Goal: Book appointment/travel/reservation

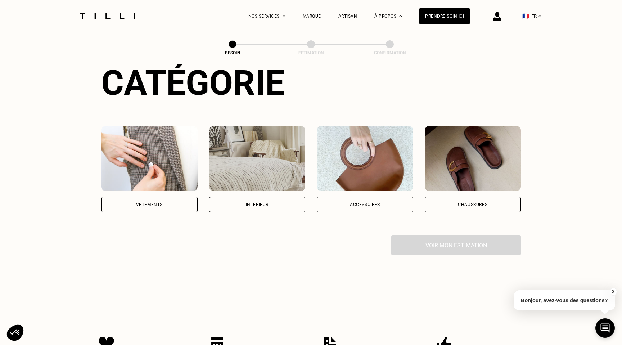
click at [135, 160] on img at bounding box center [149, 158] width 96 height 65
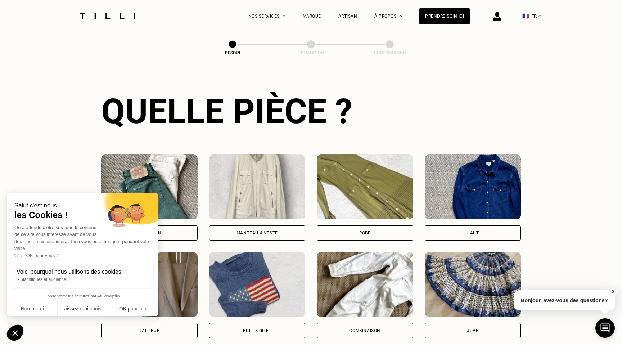
scroll to position [361, 0]
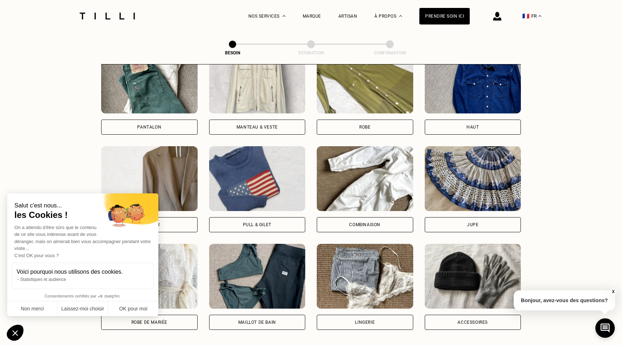
click at [441, 88] on img at bounding box center [472, 81] width 96 height 65
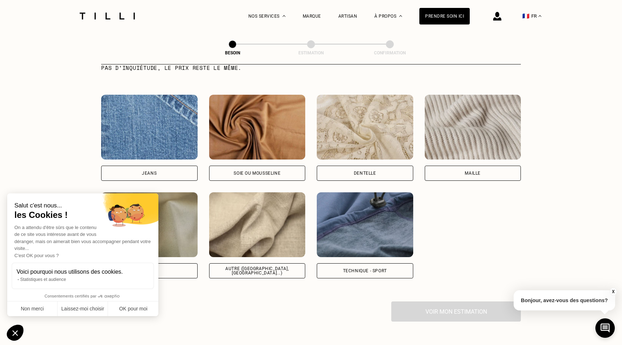
scroll to position [759, 0]
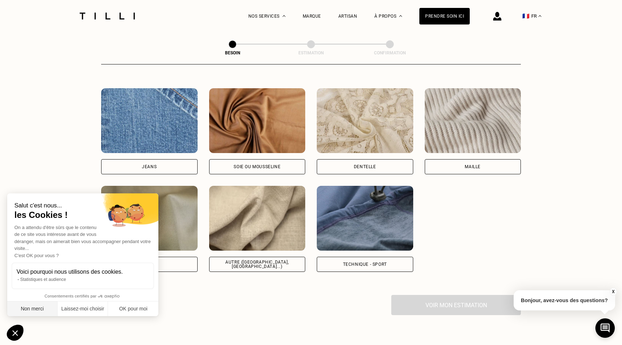
click at [26, 309] on button "Non merci" at bounding box center [32, 308] width 50 height 15
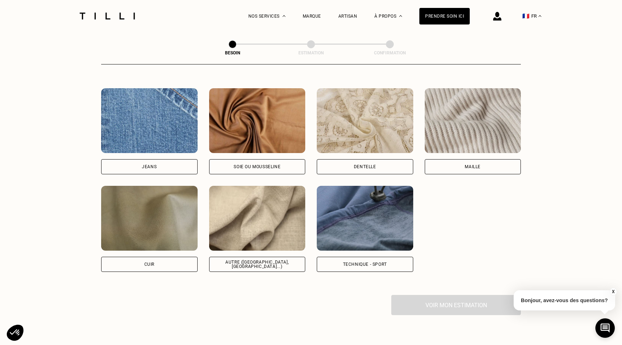
click at [467, 169] on div "[PERSON_NAME] ou mousseline Dentelle Maille Attention ! Pour le moment, nous tr…" at bounding box center [310, 179] width 419 height 183
click at [467, 164] on div "Maille" at bounding box center [472, 166] width 16 height 4
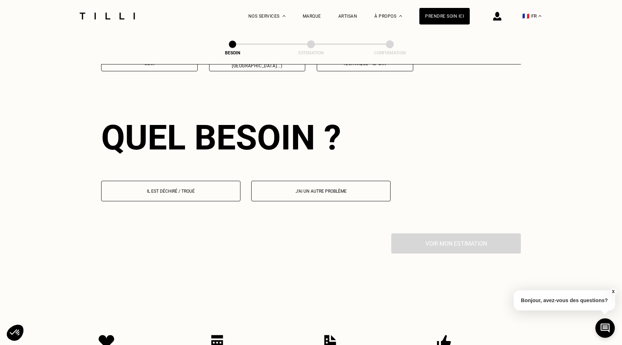
scroll to position [965, 0]
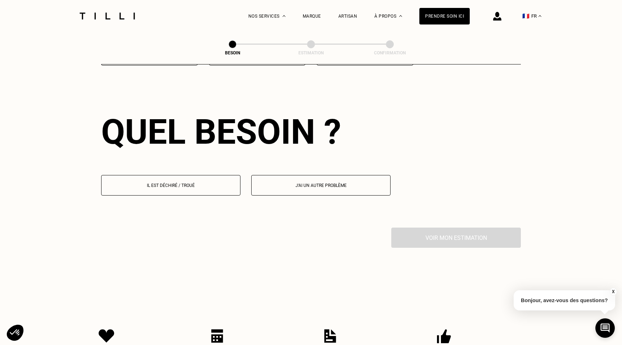
click at [240, 177] on button "Il est déchiré / troué" at bounding box center [170, 185] width 139 height 21
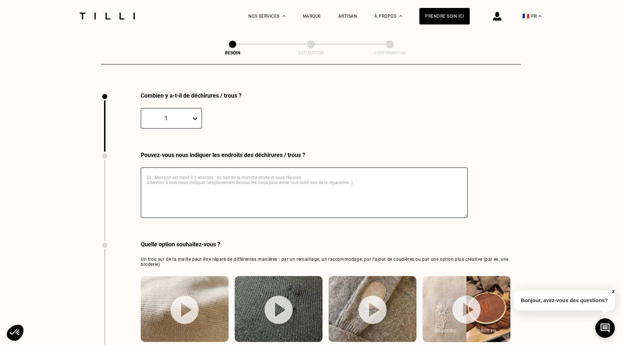
scroll to position [1104, 0]
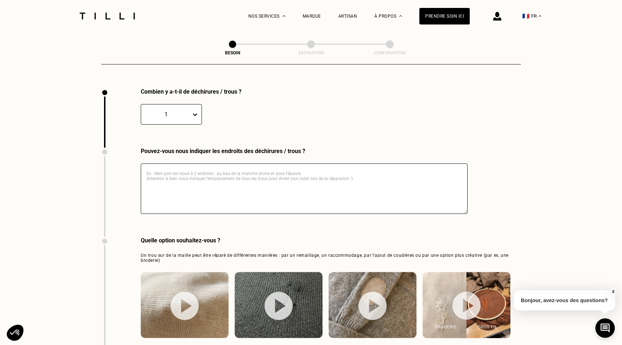
click at [235, 179] on textarea at bounding box center [304, 188] width 327 height 50
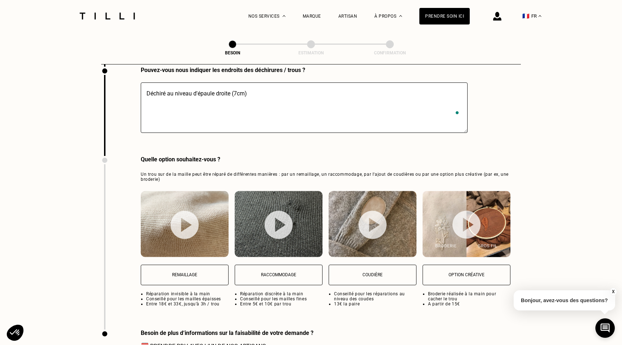
scroll to position [1189, 0]
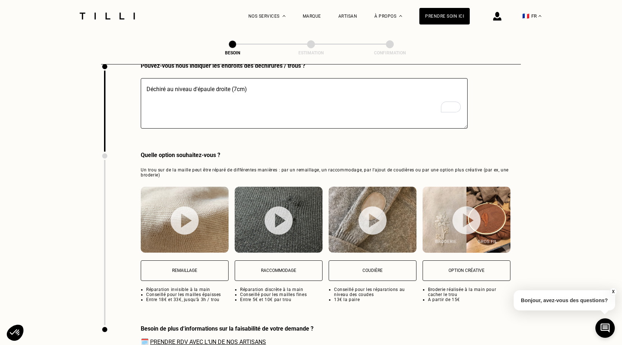
type textarea "Déchiré au niveau d'épaule droite (7cm)"
click at [200, 268] on p "Remaillage" at bounding box center [185, 270] width 80 height 5
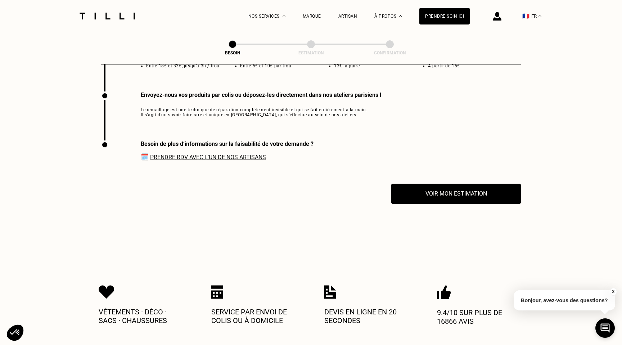
scroll to position [1426, 0]
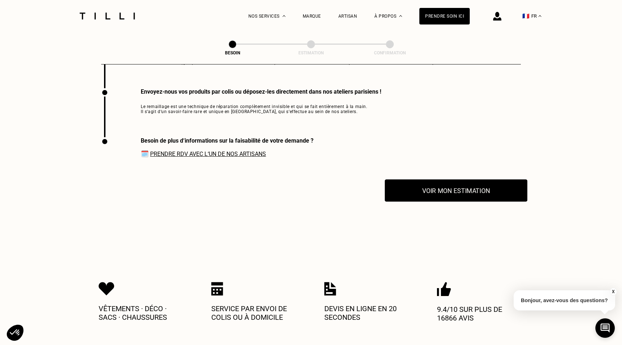
click at [449, 179] on button "Voir mon estimation" at bounding box center [455, 190] width 142 height 22
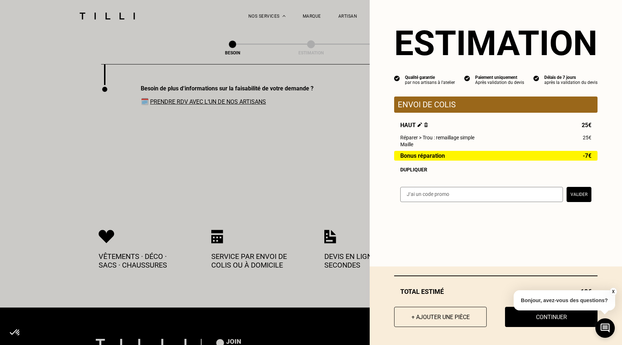
scroll to position [1482, 0]
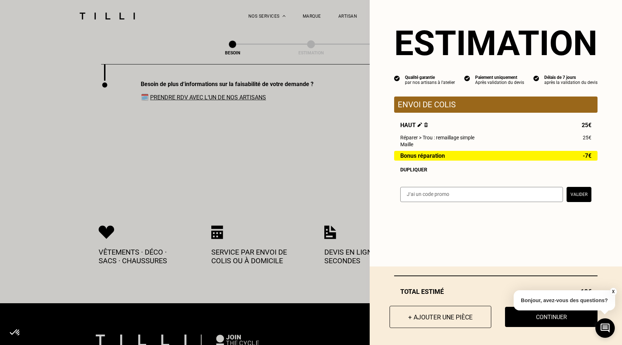
click at [455, 315] on button "+ Ajouter une pièce" at bounding box center [440, 316] width 102 height 22
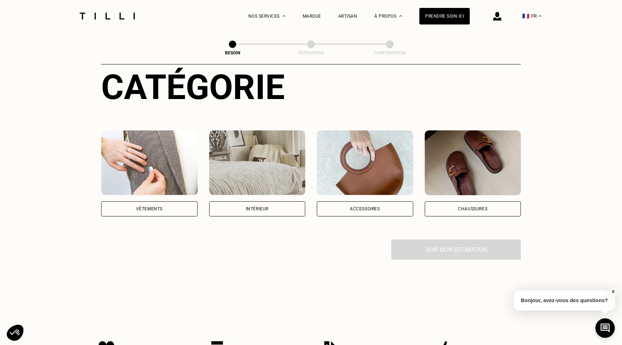
click at [136, 143] on img at bounding box center [149, 162] width 96 height 65
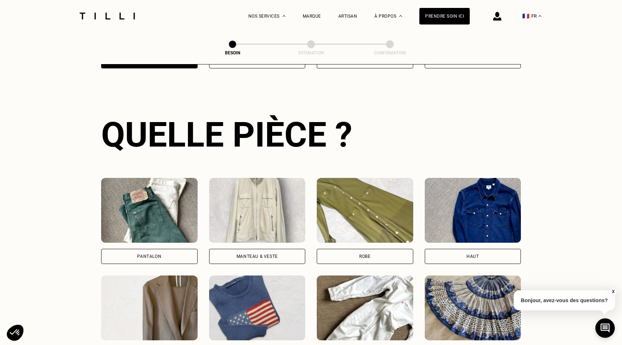
scroll to position [235, 0]
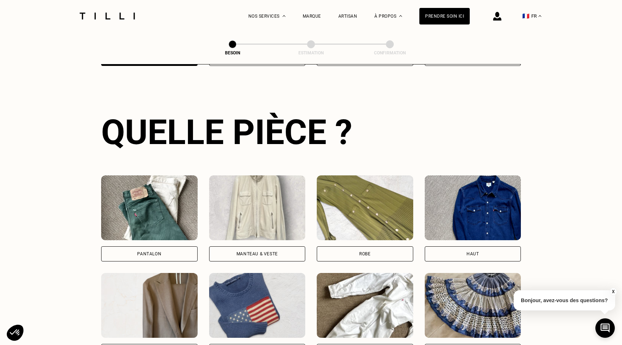
click at [142, 210] on img at bounding box center [149, 207] width 96 height 65
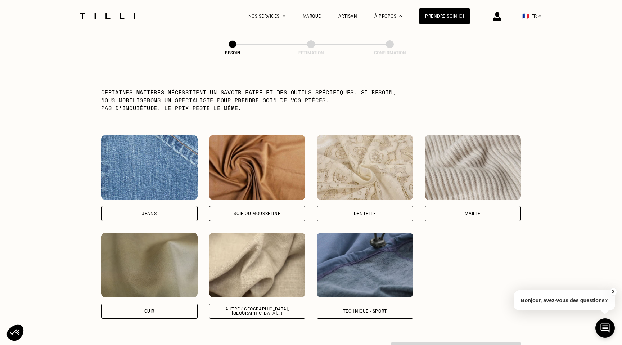
scroll to position [712, 0]
click at [275, 306] on div "Autre ([GEOGRAPHIC_DATA], [GEOGRAPHIC_DATA]...)" at bounding box center [257, 310] width 84 height 9
select select "FR"
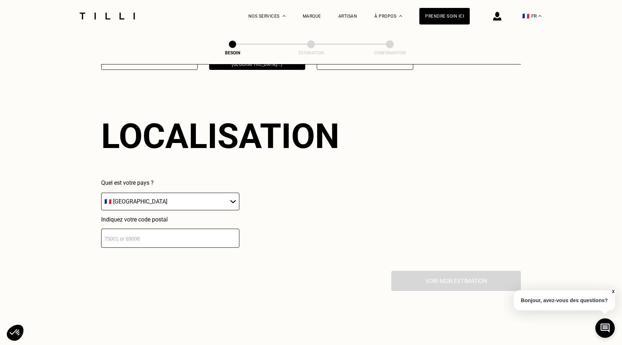
scroll to position [965, 0]
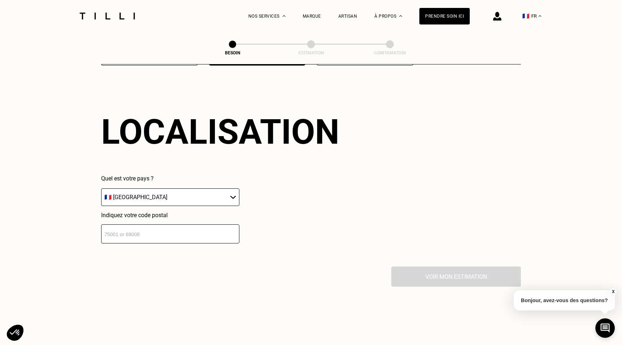
click at [208, 227] on input "number" at bounding box center [170, 233] width 138 height 19
type input "75012"
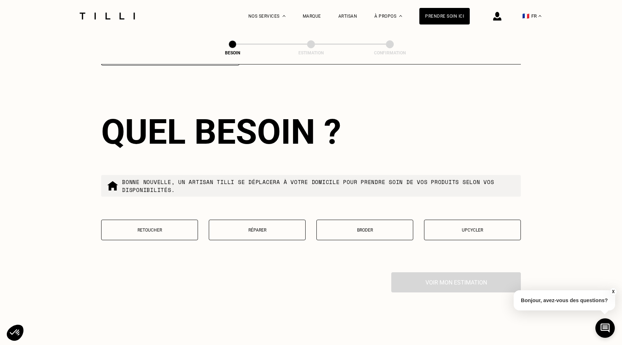
scroll to position [1142, 0]
click at [266, 219] on button "Réparer" at bounding box center [257, 229] width 97 height 21
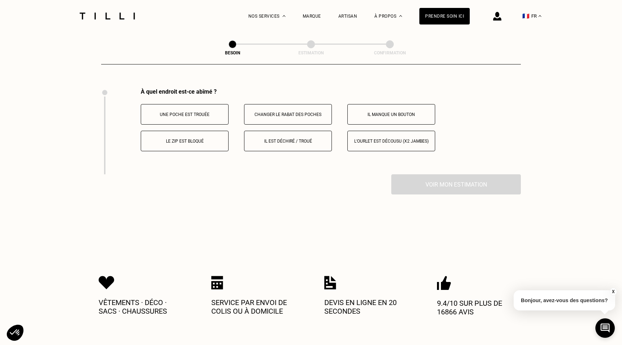
scroll to position [1326, 0]
click at [278, 138] on p "Il est déchiré / troué" at bounding box center [288, 140] width 80 height 5
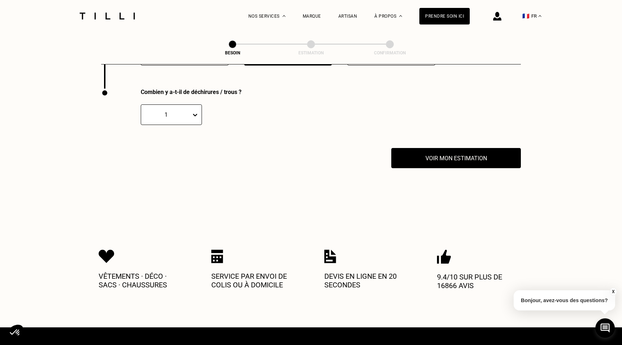
scroll to position [1412, 0]
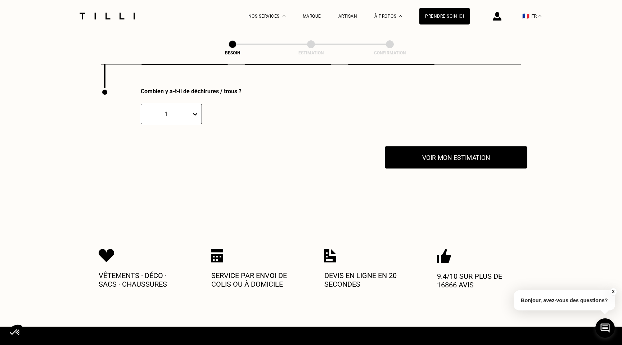
click at [414, 153] on button "Voir mon estimation" at bounding box center [455, 157] width 142 height 22
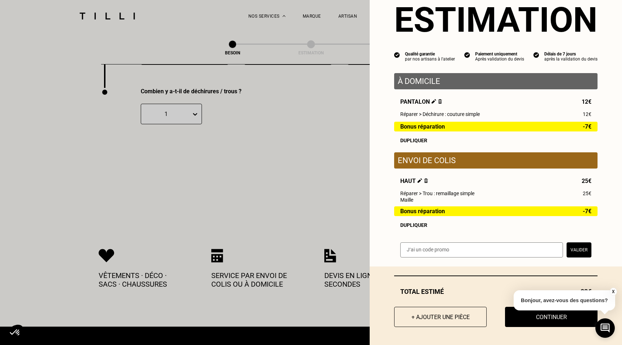
scroll to position [25, 0]
click at [612, 292] on button "X" at bounding box center [612, 291] width 7 height 8
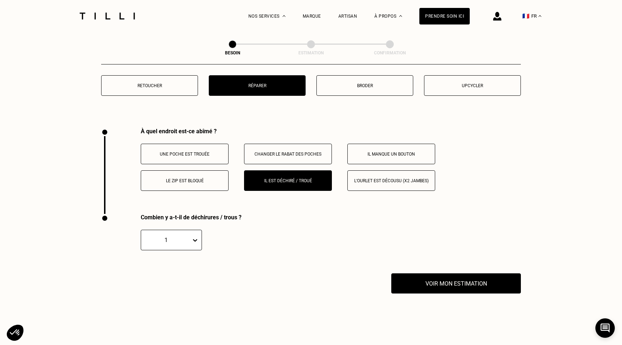
scroll to position [1289, 0]
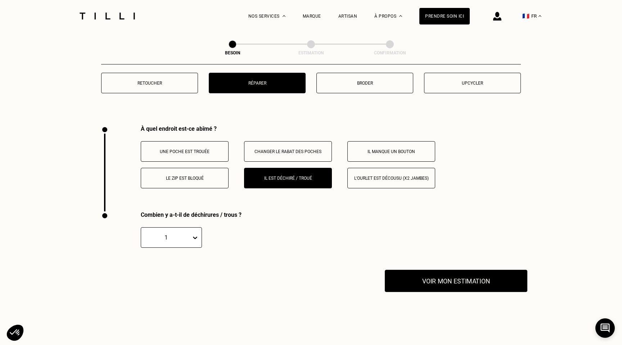
click at [421, 275] on button "Voir mon estimation" at bounding box center [455, 280] width 142 height 22
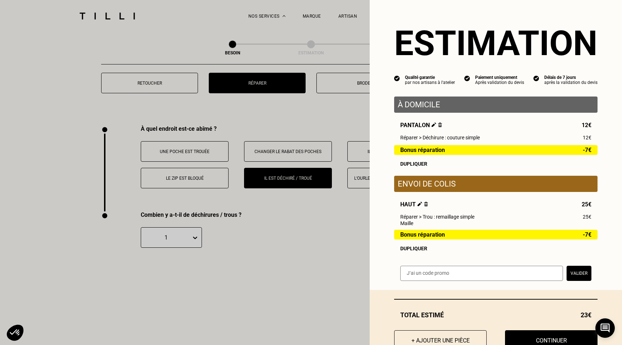
scroll to position [25, 0]
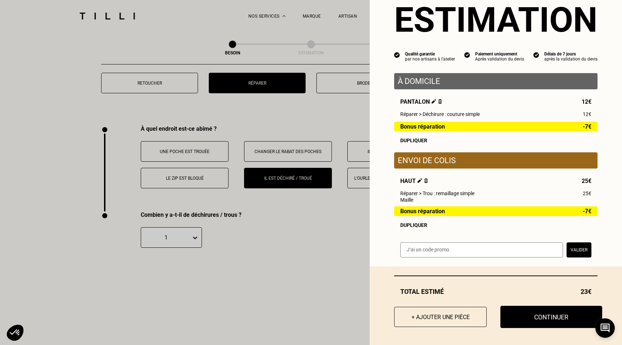
click at [519, 317] on button "Continuer" at bounding box center [551, 316] width 102 height 22
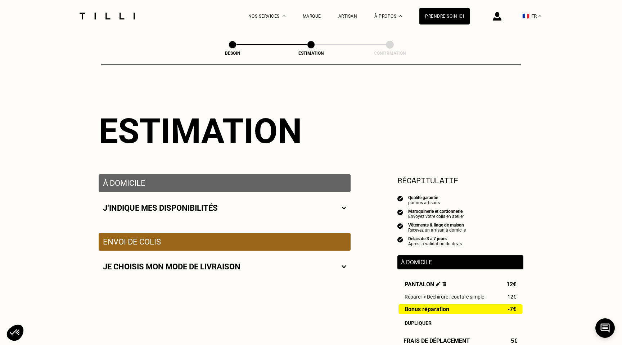
click at [334, 205] on div "J‘indique mes disponibilités" at bounding box center [224, 207] width 243 height 9
select select "FR"
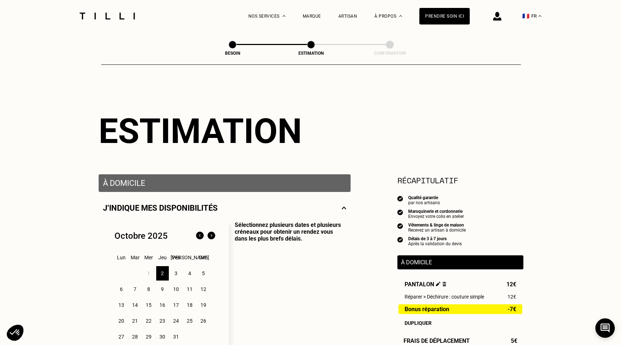
click at [177, 272] on div "3" at bounding box center [176, 273] width 13 height 14
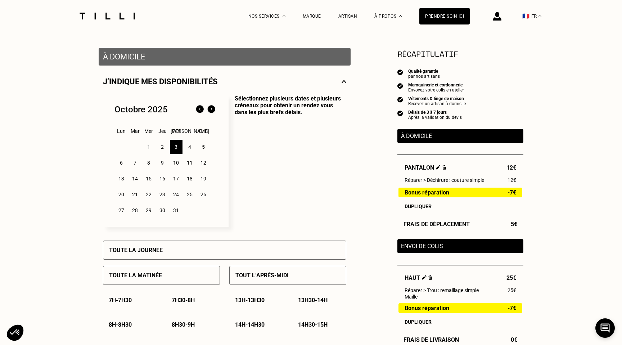
scroll to position [128, 0]
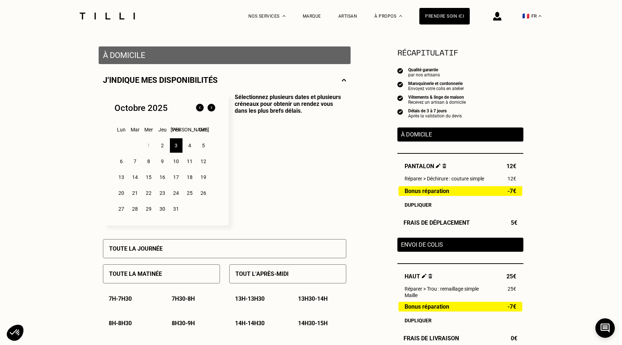
click at [169, 279] on div "Toute la matinée" at bounding box center [161, 273] width 117 height 19
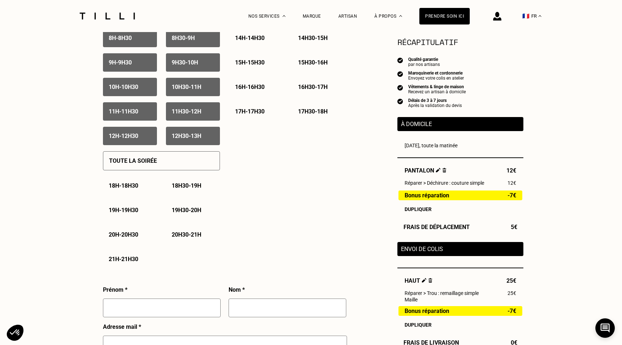
scroll to position [501, 0]
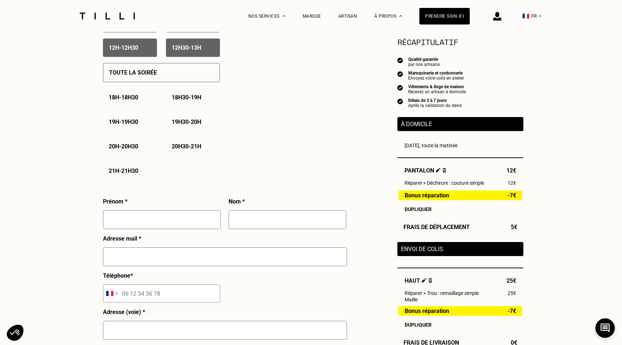
click at [174, 225] on input "text" at bounding box center [162, 219] width 118 height 19
type input "[GEOGRAPHIC_DATA]"
type input "[PERSON_NAME]"
type input "06 75 34 06 54"
type input "[STREET_ADDRESS]"
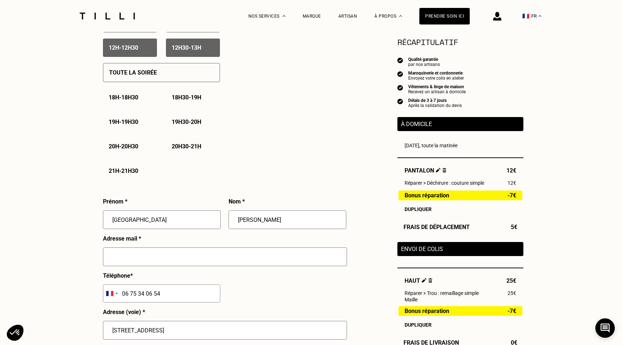
type input "[GEOGRAPHIC_DATA]"
click at [176, 259] on input "text" at bounding box center [225, 256] width 244 height 19
type input "[PERSON_NAME][EMAIL_ADDRESS][PERSON_NAME][PERSON_NAME][DOMAIN_NAME]"
type input "PUIG France, L’Artisan Parfumeur"
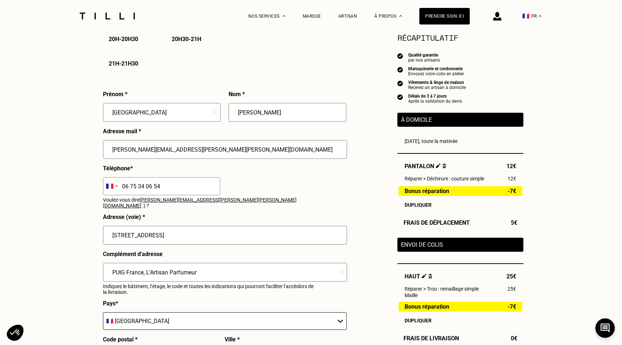
scroll to position [619, 0]
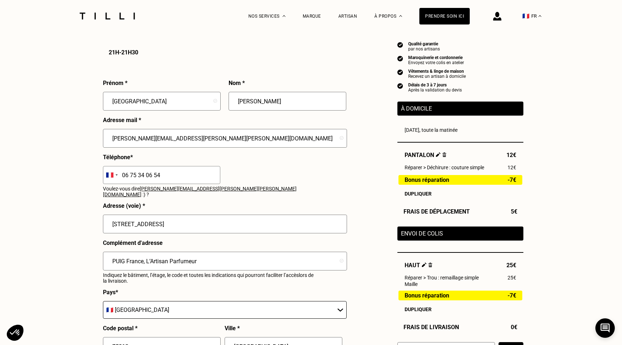
drag, startPoint x: 220, startPoint y: 252, endPoint x: 220, endPoint y: 227, distance: 24.8
click at [220, 227] on div "Prénom * [GEOGRAPHIC_DATA][PERSON_NAME] * [PERSON_NAME] mail * [PERSON_NAME][EM…" at bounding box center [224, 235] width 243 height 312
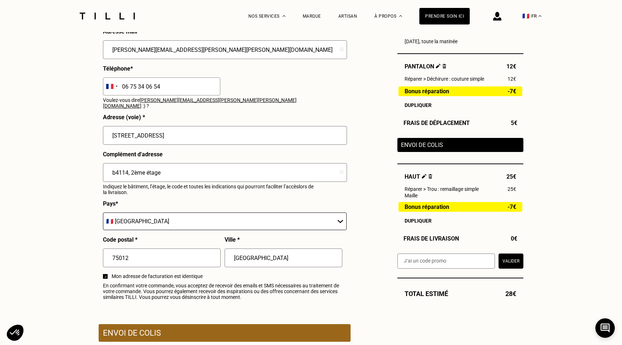
scroll to position [714, 0]
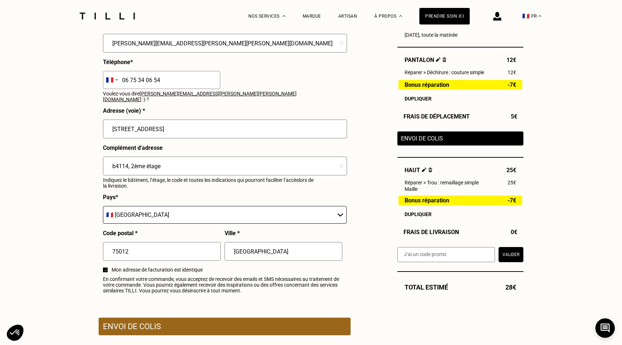
type input "b4114, 2ème étage"
click at [267, 317] on div "Envoi de colis" at bounding box center [225, 326] width 252 height 18
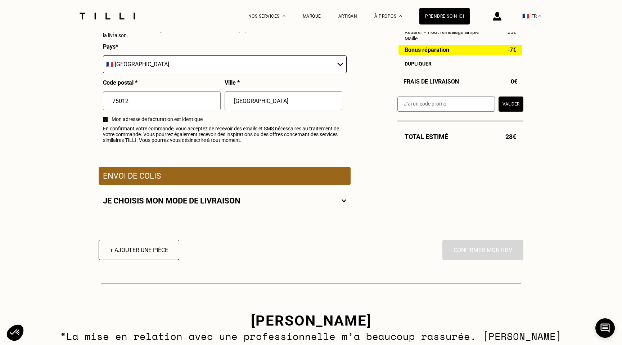
scroll to position [870, 0]
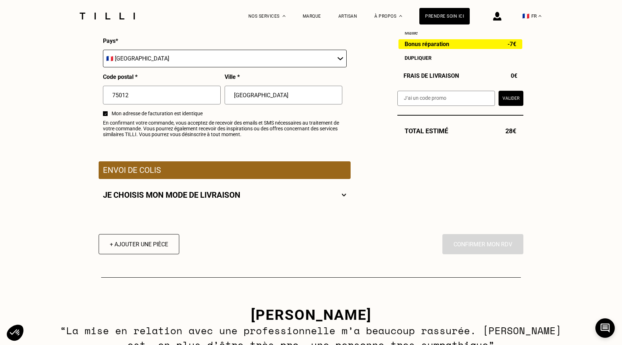
click at [180, 193] on p "Je choisis mon mode de livraison" at bounding box center [171, 194] width 137 height 9
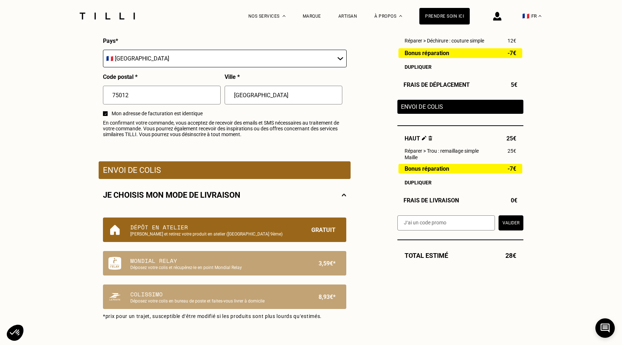
click at [322, 230] on p "Gratuit" at bounding box center [323, 230] width 24 height 14
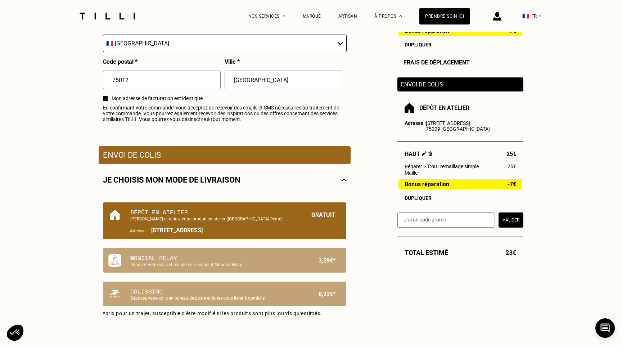
scroll to position [889, 0]
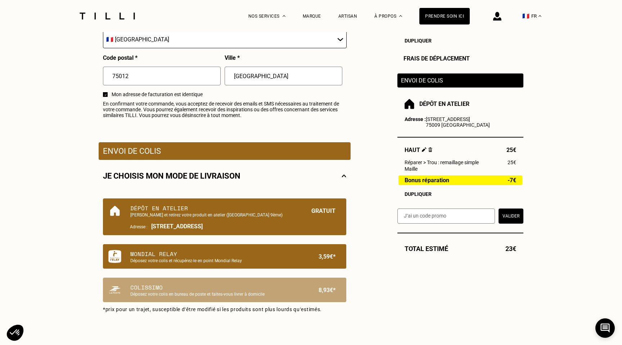
click at [333, 249] on p "3,59€*" at bounding box center [326, 256] width 17 height 14
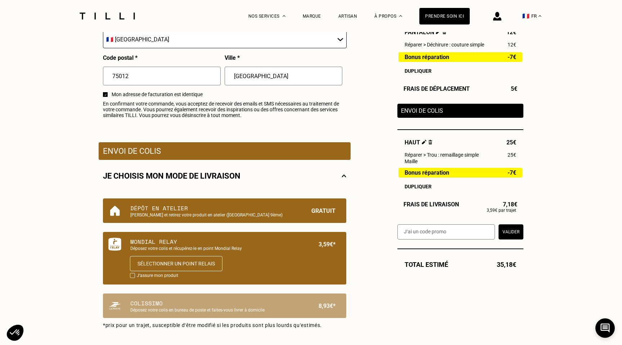
click at [334, 209] on p "Gratuit" at bounding box center [323, 211] width 24 height 14
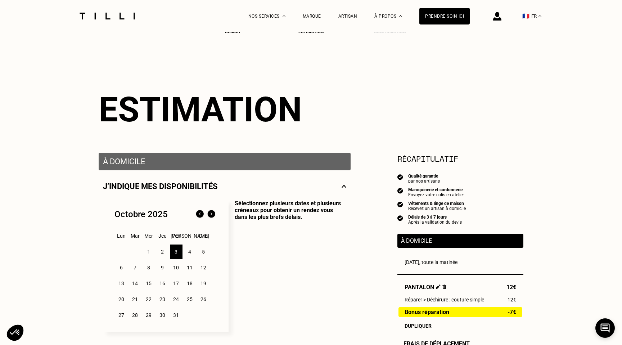
scroll to position [0, 0]
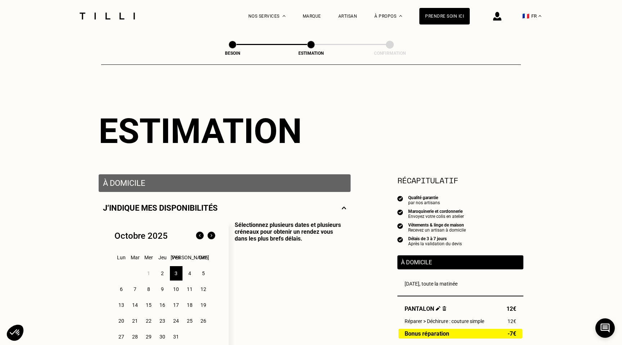
click at [258, 228] on p "Sélectionnez plusieurs dates et plusieurs créneaux pour obtenir un rendez vous …" at bounding box center [287, 287] width 118 height 132
click at [340, 209] on div "J‘indique mes disponibilités" at bounding box center [224, 207] width 243 height 9
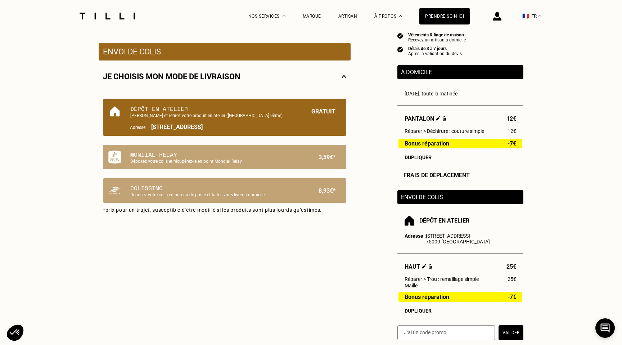
scroll to position [201, 0]
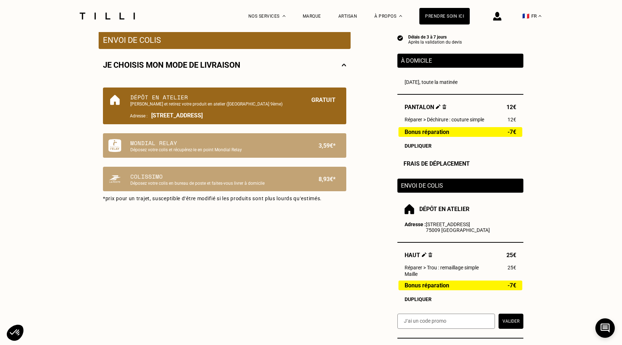
click at [446, 165] on div "Frais de déplacement" at bounding box center [460, 163] width 126 height 7
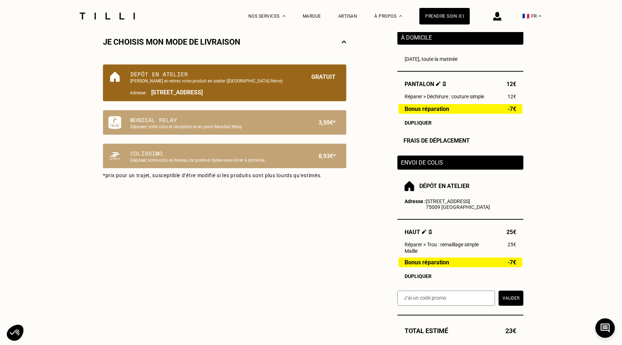
scroll to position [239, 0]
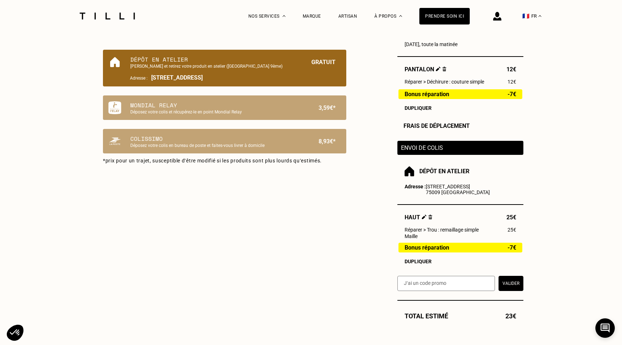
click at [291, 55] on div "Dépôt en atelier Déposez et retirez votre produit en atelier ([GEOGRAPHIC_DATA]…" at bounding box center [224, 68] width 243 height 37
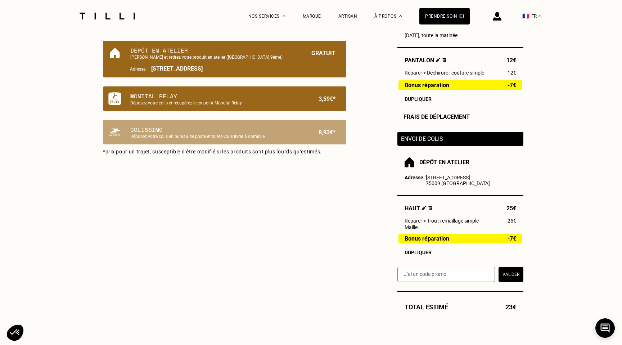
scroll to position [250, 0]
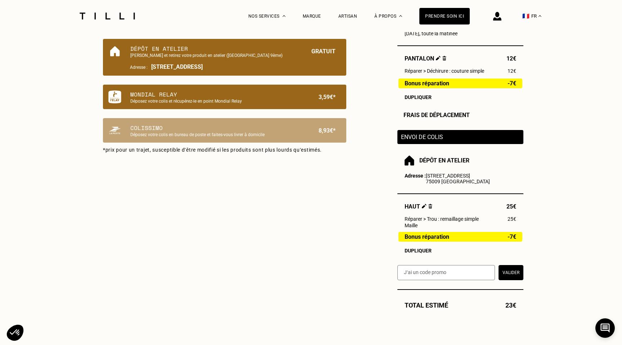
click at [291, 94] on p "Mondial Relay" at bounding box center [212, 94] width 164 height 9
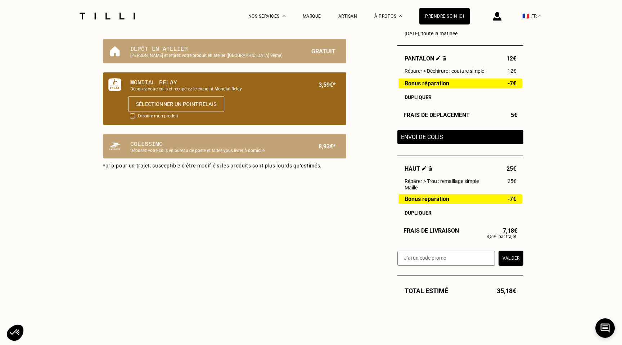
click at [201, 104] on button "Sélectionner un point relais" at bounding box center [176, 104] width 96 height 16
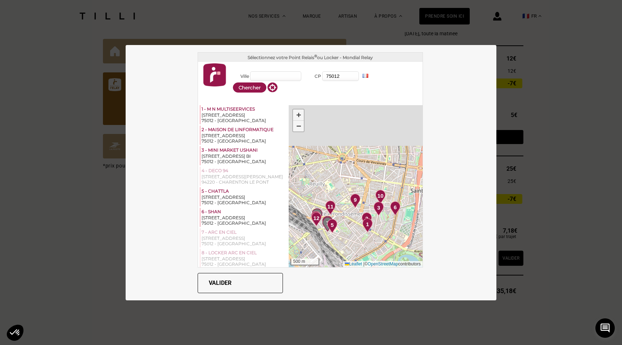
drag, startPoint x: 364, startPoint y: 166, endPoint x: 363, endPoint y: 230, distance: 64.0
click at [363, 230] on img at bounding box center [367, 225] width 10 height 14
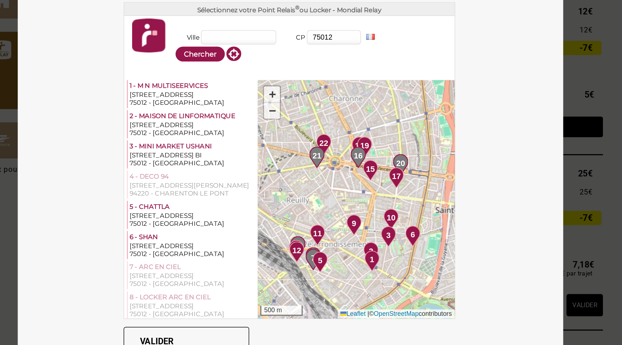
click at [354, 158] on span "16" at bounding box center [357, 157] width 6 height 8
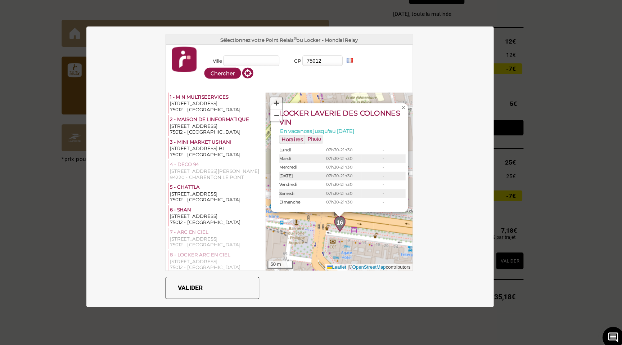
click at [270, 286] on button "Valider" at bounding box center [239, 283] width 85 height 20
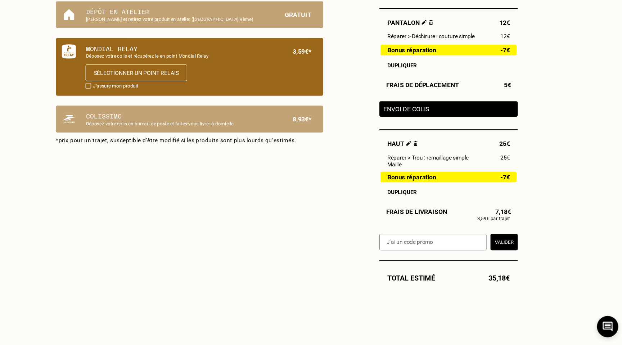
scroll to position [450, 0]
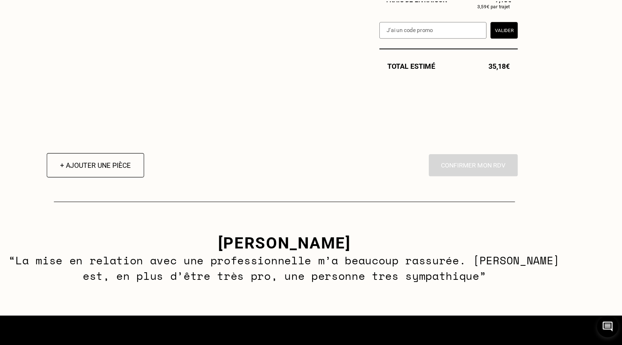
click at [149, 179] on button "+ Ajouter une pièce" at bounding box center [139, 181] width 88 height 22
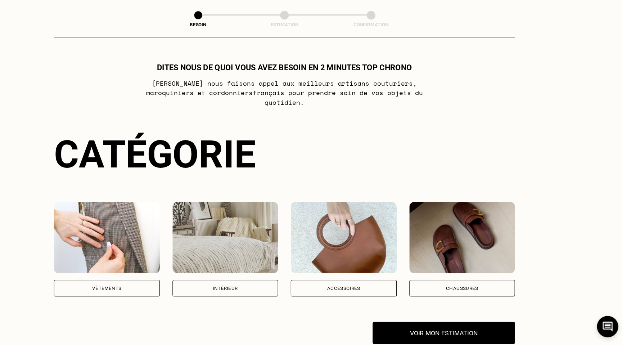
click at [162, 243] on img at bounding box center [149, 246] width 96 height 65
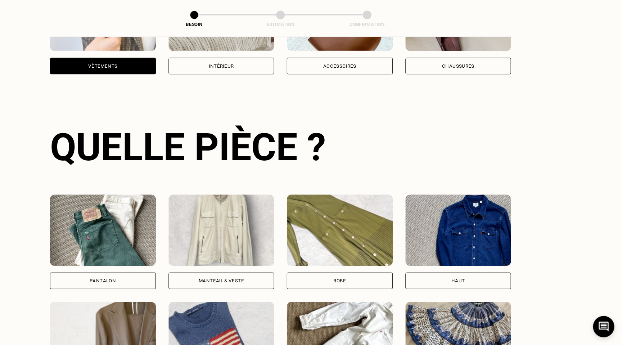
scroll to position [203, 0]
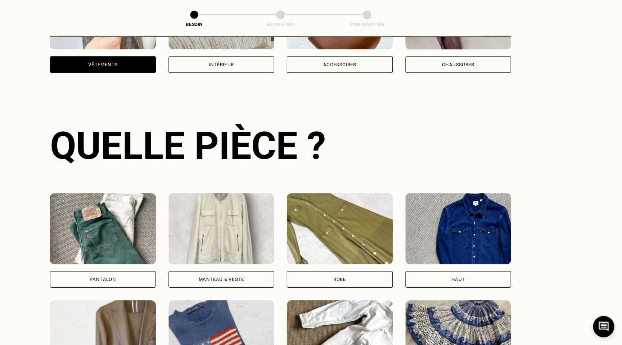
click at [251, 229] on img at bounding box center [257, 238] width 96 height 65
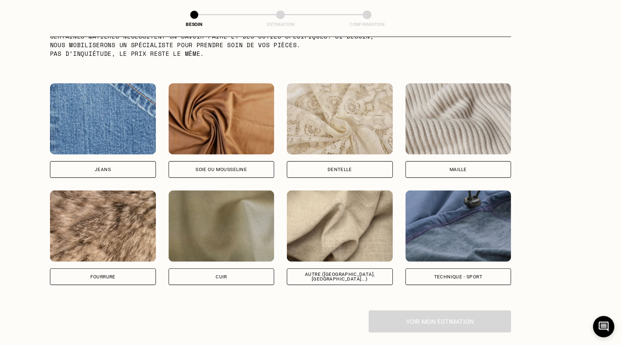
scroll to position [741, 0]
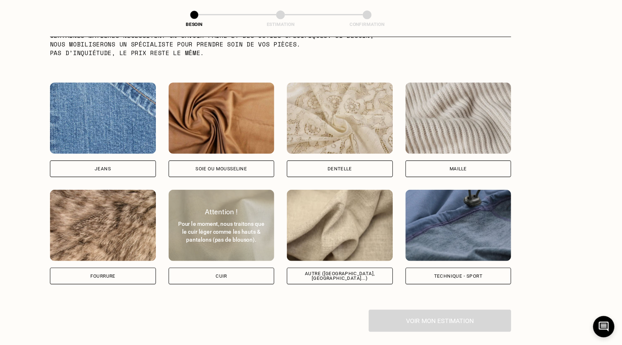
click at [259, 279] on div "Cuir" at bounding box center [257, 281] width 10 height 4
select select "FR"
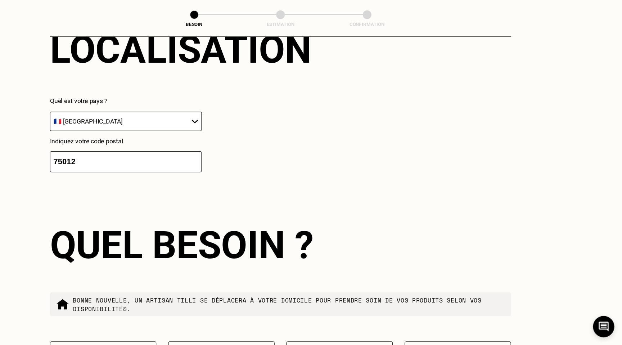
scroll to position [1130, 0]
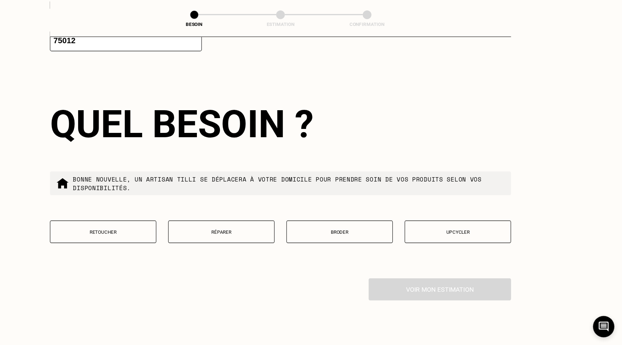
click at [242, 239] on p "Réparer" at bounding box center [257, 241] width 89 height 5
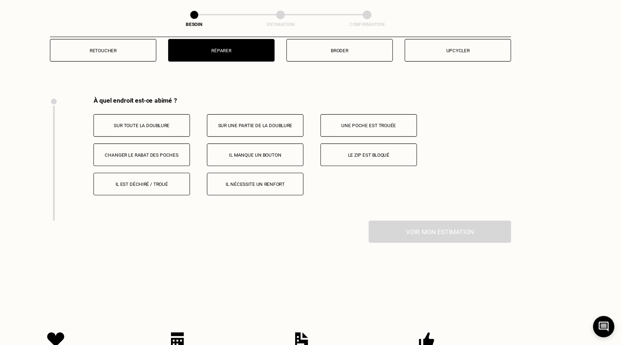
scroll to position [1296, 0]
click at [217, 195] on button "Il est déchiré / troué" at bounding box center [185, 198] width 88 height 21
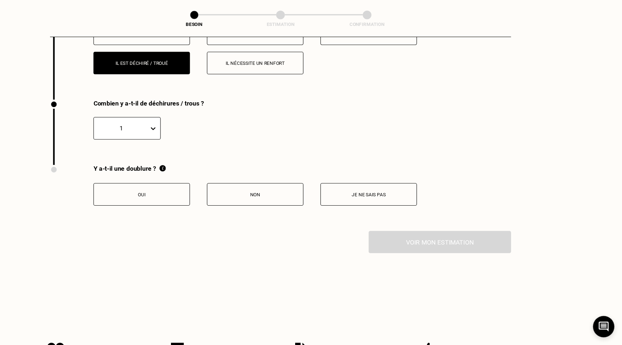
scroll to position [1408, 0]
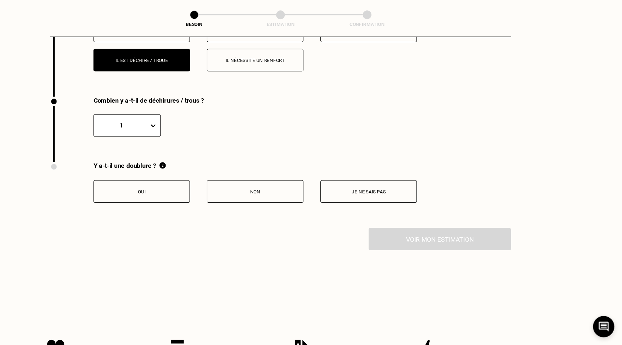
click at [268, 202] on p "Non" at bounding box center [288, 204] width 80 height 5
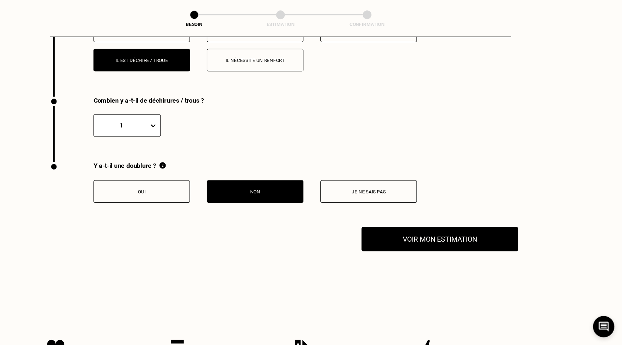
click at [436, 245] on button "Voir mon estimation" at bounding box center [455, 248] width 142 height 22
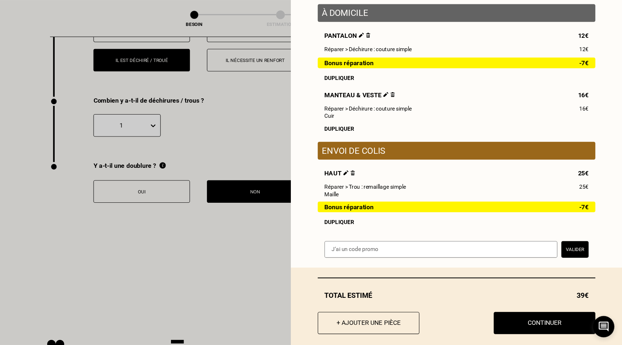
scroll to position [72, 0]
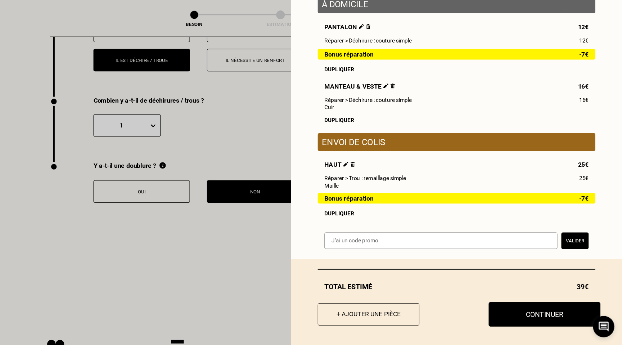
click at [542, 317] on button "Continuer" at bounding box center [551, 316] width 102 height 22
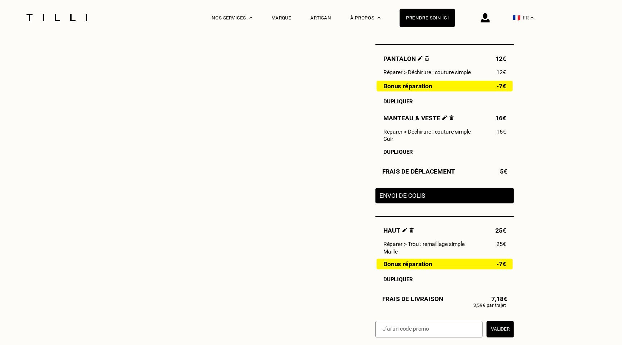
scroll to position [254, 0]
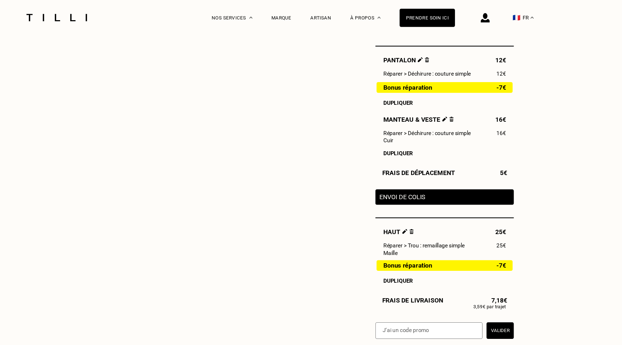
click at [442, 56] on img at bounding box center [444, 54] width 4 height 5
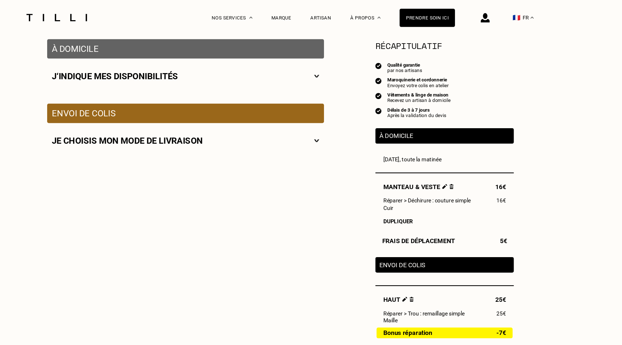
scroll to position [121, 0]
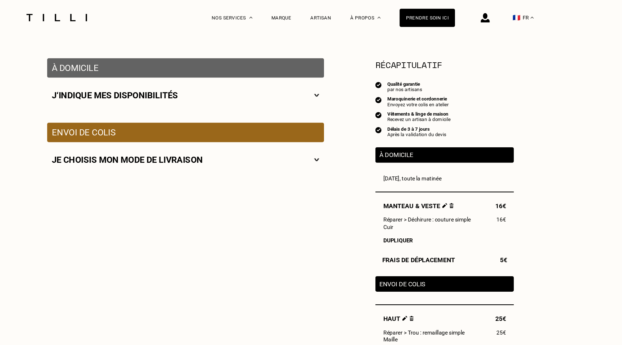
click at [464, 186] on img at bounding box center [466, 187] width 4 height 5
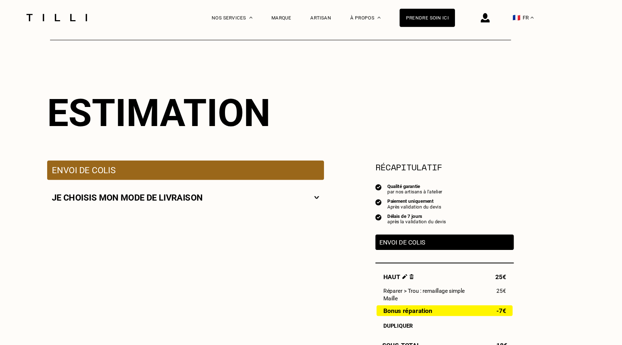
scroll to position [26, 0]
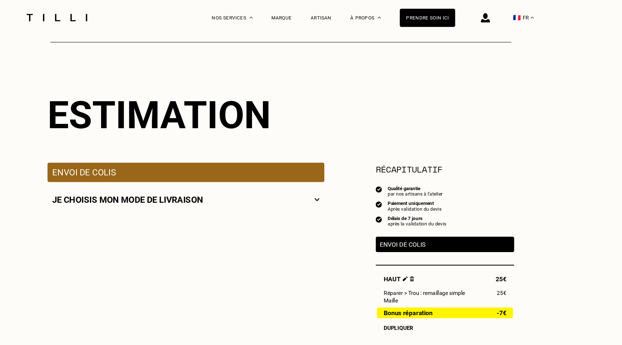
click at [347, 181] on div "Je choisis mon mode de livraison" at bounding box center [225, 181] width 252 height 32
click at [348, 176] on div "Je choisis mon mode de livraison" at bounding box center [225, 181] width 252 height 32
click at [343, 182] on img at bounding box center [343, 181] width 5 height 9
select select "FR"
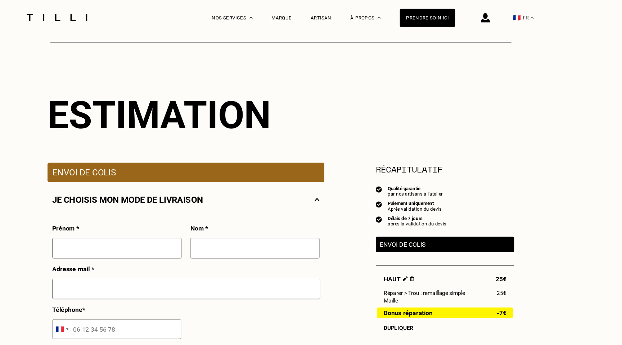
click at [198, 223] on input "text" at bounding box center [162, 225] width 118 height 19
type input "[GEOGRAPHIC_DATA]"
type input "[PERSON_NAME]"
type input "06 75 34 06 54"
type input "[STREET_ADDRESS]"
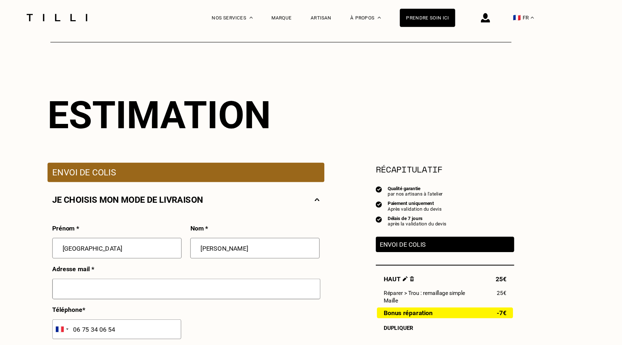
type input "[GEOGRAPHIC_DATA]"
click at [183, 265] on input "text" at bounding box center [225, 262] width 244 height 19
type input "[PERSON_NAME][EMAIL_ADDRESS][PERSON_NAME][PERSON_NAME][DOMAIN_NAME]"
type input "PUIG France, L’Artisan Parfumeur"
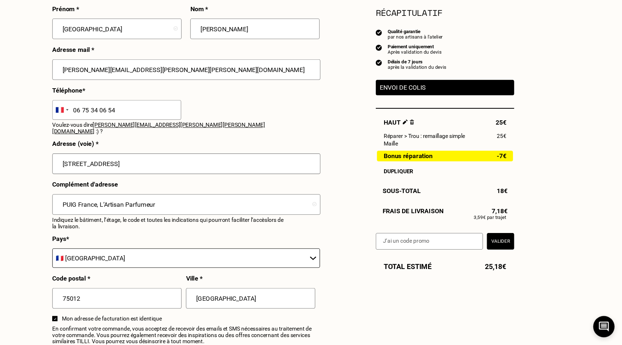
scroll to position [203, 0]
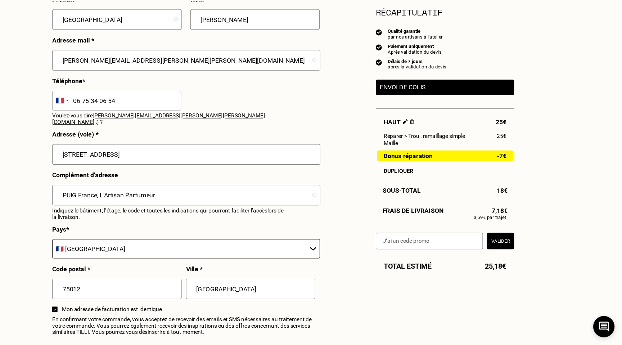
drag, startPoint x: 208, startPoint y: 203, endPoint x: 215, endPoint y: 171, distance: 32.7
click at [215, 171] on div "Prénom * [GEOGRAPHIC_DATA][PERSON_NAME] * [PERSON_NAME] mail * [PERSON_NAME][EM…" at bounding box center [224, 183] width 243 height 312
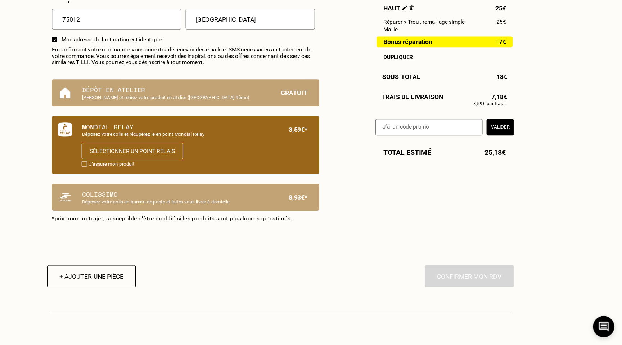
scroll to position [463, 0]
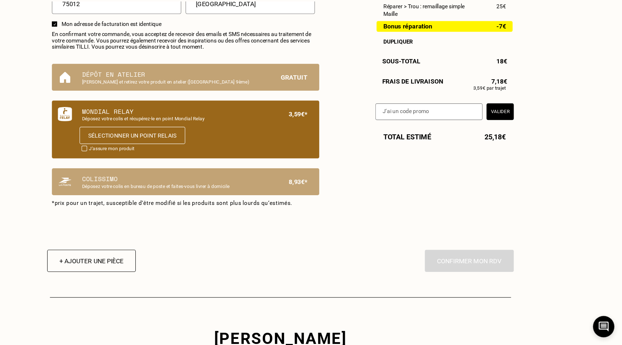
click at [190, 151] on button "Sélectionner un point relais" at bounding box center [176, 154] width 96 height 16
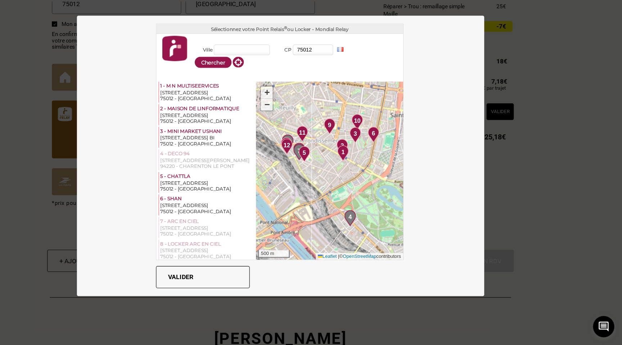
drag, startPoint x: 351, startPoint y: 150, endPoint x: 356, endPoint y: 238, distance: 87.9
click at [356, 153] on img at bounding box center [355, 145] width 10 height 14
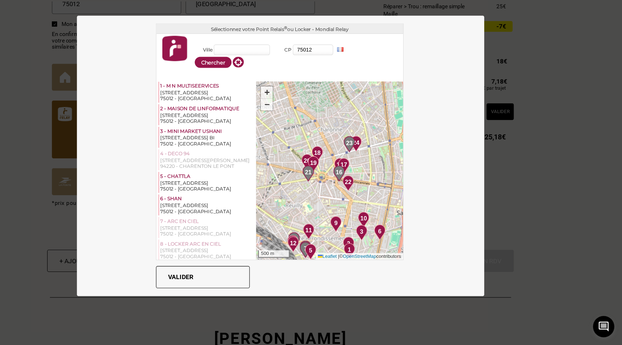
click at [364, 188] on span "16" at bounding box center [364, 187] width 6 height 8
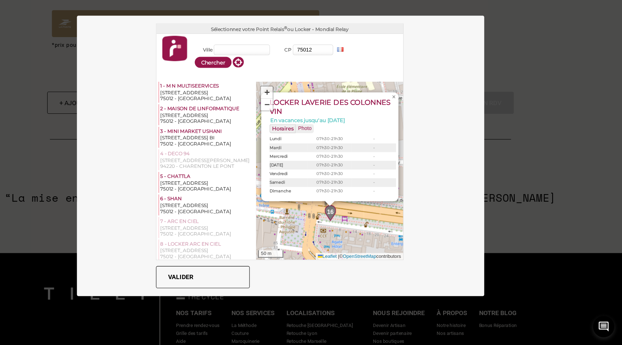
scroll to position [751, 0]
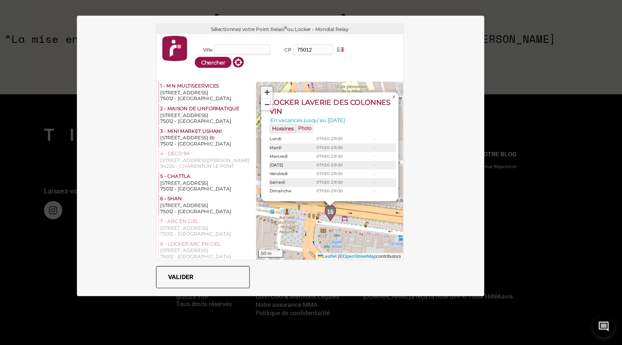
click at [254, 286] on button "Valider" at bounding box center [239, 283] width 85 height 20
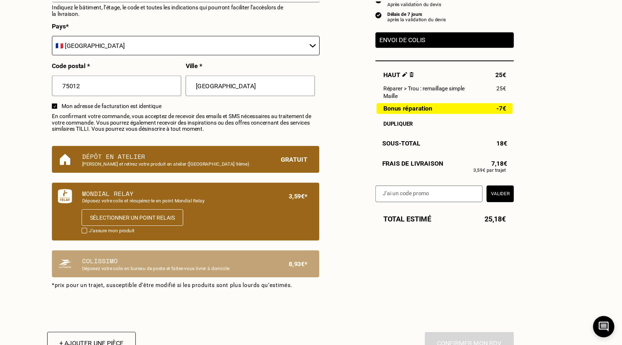
scroll to position [410, 0]
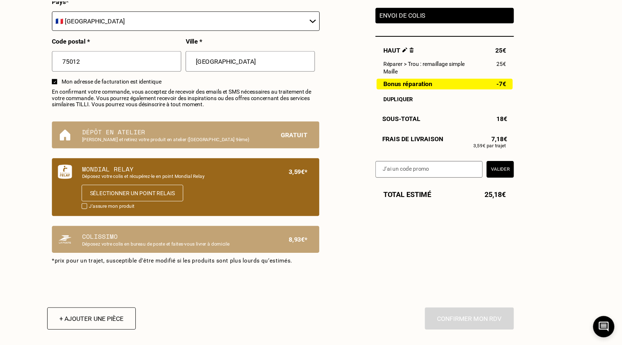
click at [482, 321] on div "En cliquant sur “Confirmer”, vous déclenchez l’intervention de l’un des nos art…" at bounding box center [482, 320] width 81 height 20
click at [128, 215] on div "Mondial Relay Déposez votre colis et récupérez-le en point Mondial Relay 3,59€*…" at bounding box center [224, 200] width 243 height 53
click at [135, 215] on div at bounding box center [132, 217] width 5 height 5
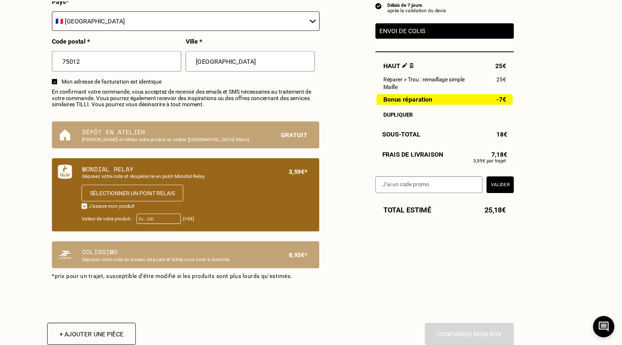
click at [133, 215] on div at bounding box center [132, 217] width 5 height 5
checkbox input "false"
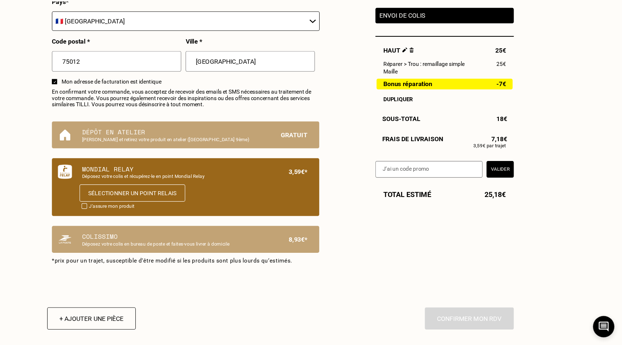
click at [143, 203] on button "Sélectionner un point relais" at bounding box center [176, 206] width 96 height 16
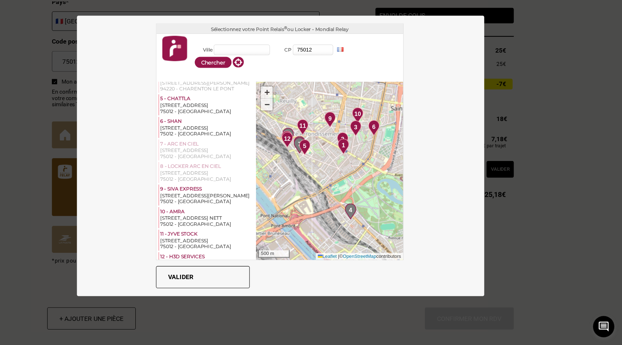
scroll to position [65, 0]
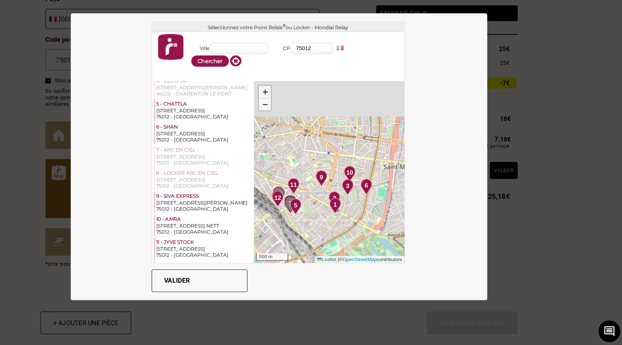
drag, startPoint x: 366, startPoint y: 138, endPoint x: 359, endPoint y: 191, distance: 54.1
click at [359, 192] on div "1 2 3 4 5 6 7 8 9 10 11 12 13 14 + − 500 m Leaflet | © OpenStreetMap contributo…" at bounding box center [354, 186] width 133 height 162
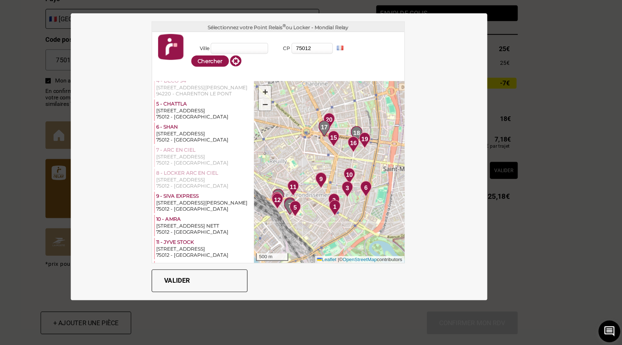
click at [359, 158] on span "15" at bounding box center [359, 155] width 6 height 8
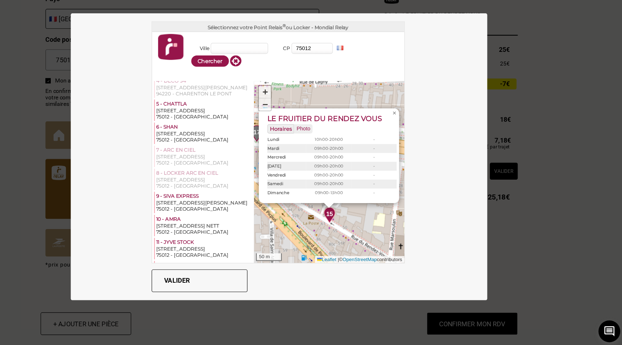
click at [242, 282] on button "Valider" at bounding box center [239, 283] width 85 height 20
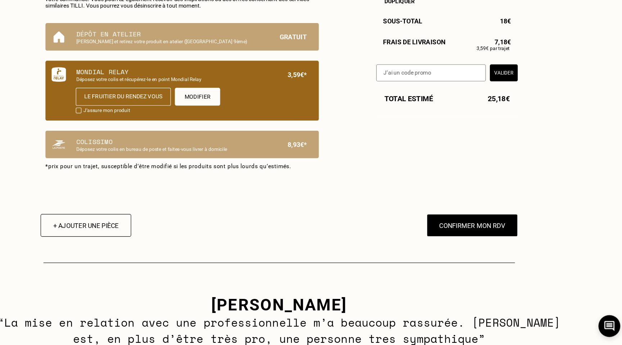
scroll to position [515, 0]
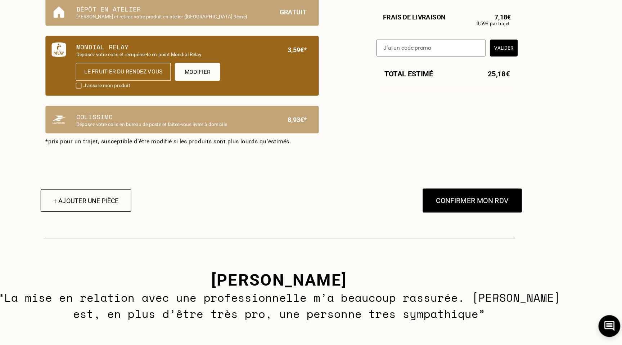
click at [480, 208] on button "Confirmer mon RDV" at bounding box center [482, 216] width 89 height 22
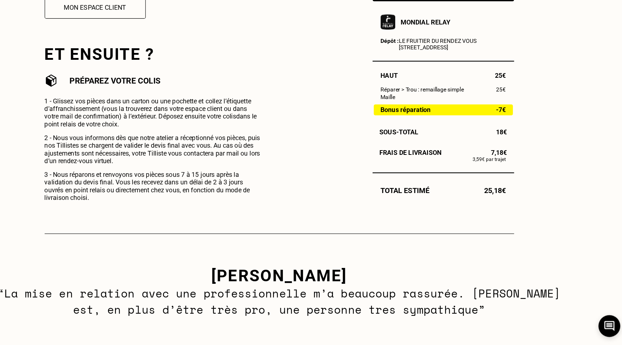
scroll to position [237, 0]
